Goal: Navigation & Orientation: Find specific page/section

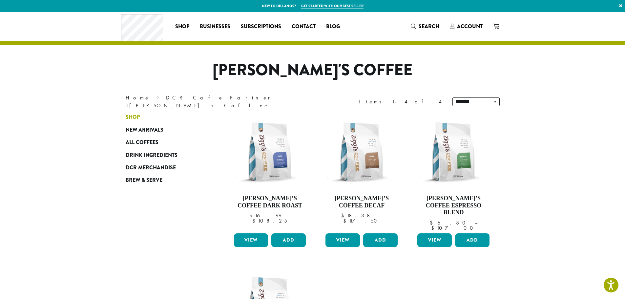
click at [136, 118] on span "Shop" at bounding box center [133, 117] width 14 height 8
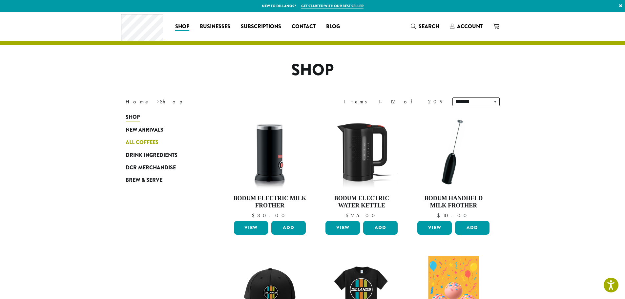
click at [139, 143] on span "All Coffees" at bounding box center [142, 142] width 33 height 8
